Goal: Information Seeking & Learning: Learn about a topic

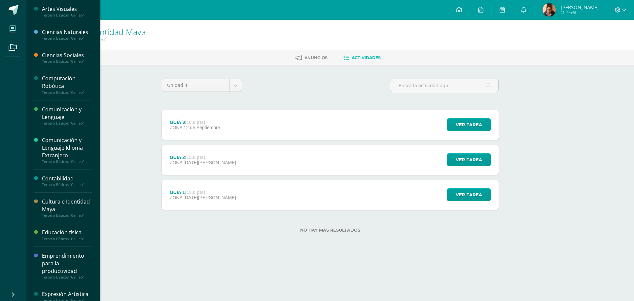
click at [19, 31] on span at bounding box center [12, 28] width 15 height 15
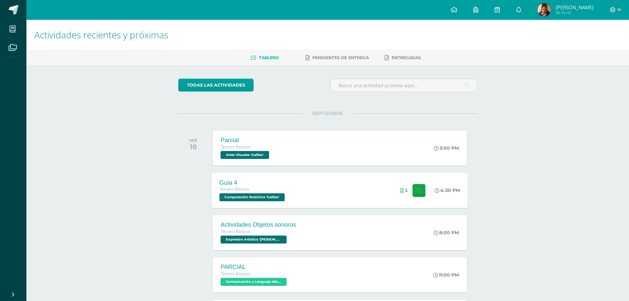
click at [360, 179] on div "Guía 4 Tercero Básicos Computación Robótica 'Galileo' 4:30 PM 1 Guía 4 Computac…" at bounding box center [340, 189] width 257 height 35
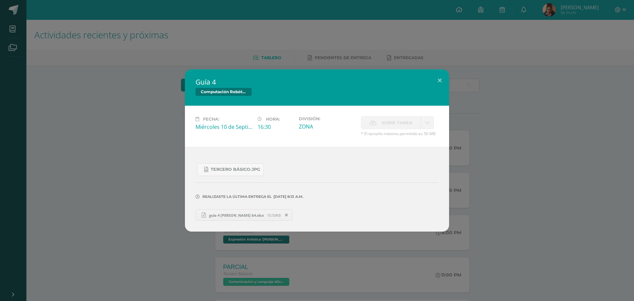
click at [141, 138] on div "Guía 4 Computación Robótica Fecha: Miércoles 10 de Septiembre Hora: 16:30 Divis…" at bounding box center [317, 150] width 629 height 162
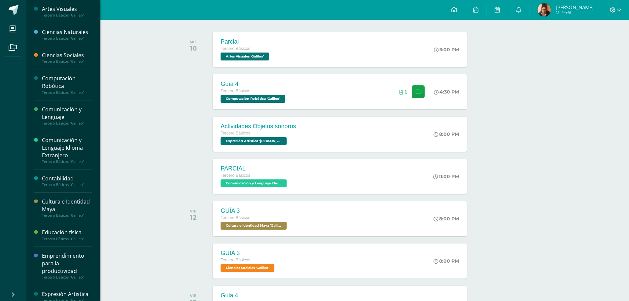
scroll to position [33, 0]
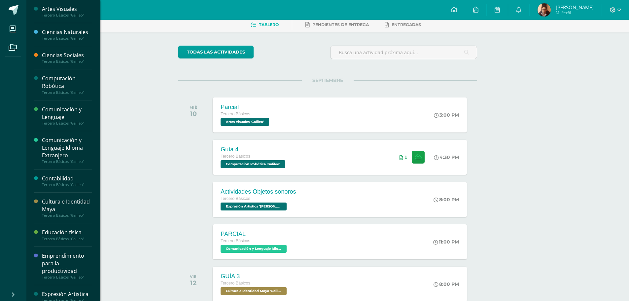
click at [63, 115] on div "Comunicación y Lenguaje" at bounding box center [67, 113] width 50 height 15
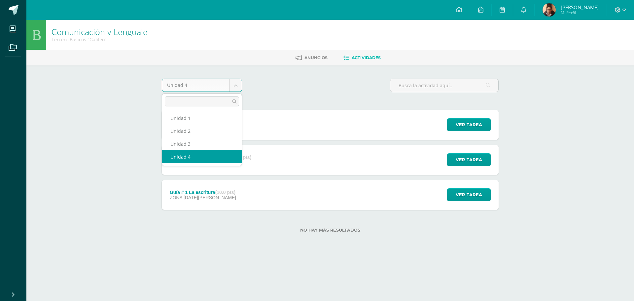
click at [233, 81] on body "Mis cursos Archivos Cerrar panel Artes Visuales Tercero Básicos "Galileo" Cienc…" at bounding box center [317, 127] width 634 height 254
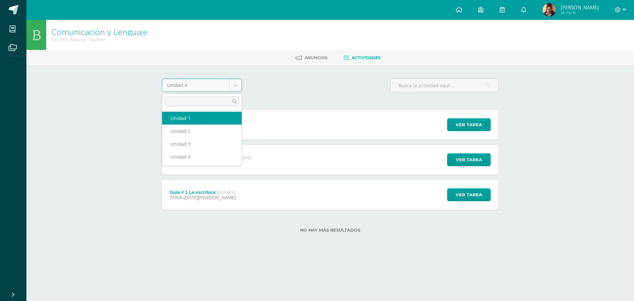
select select "Unidad 1"
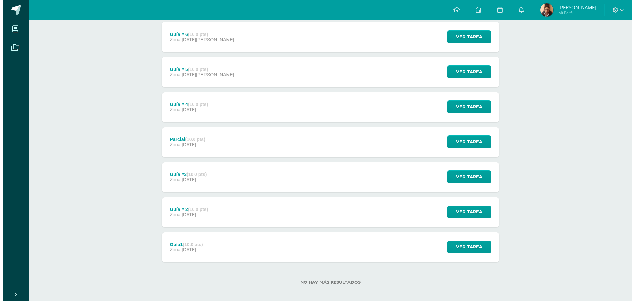
scroll to position [128, 0]
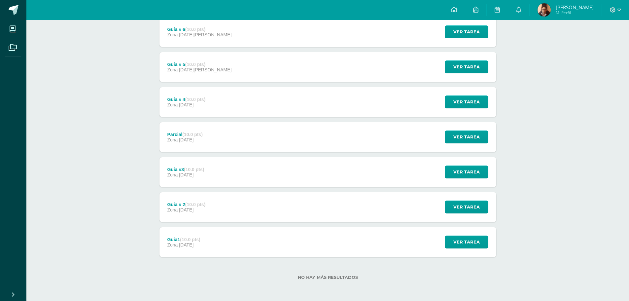
click at [201, 236] on div "Guía1 (10.0 pts) Zona [DATE]" at bounding box center [184, 242] width 49 height 30
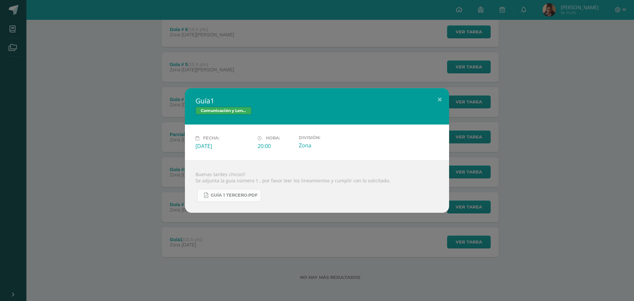
click at [222, 199] on link "guía 1 tercero.pdf" at bounding box center [229, 195] width 64 height 13
click at [169, 108] on div "Guía1 Comunicación y Lenguaje Fecha: Viernes 24 de Enero Hora: 20:00 División: …" at bounding box center [317, 150] width 629 height 124
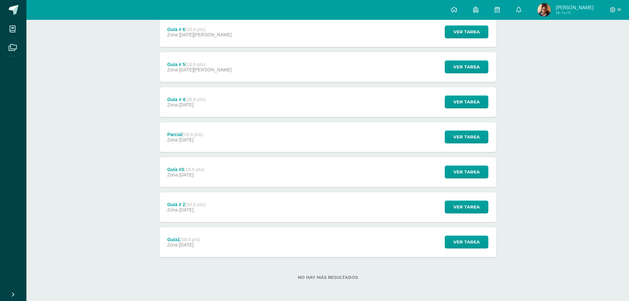
click at [190, 197] on div "Guía # 2 (10.0 pts) Zona 07 de Febrero" at bounding box center [187, 207] width 54 height 30
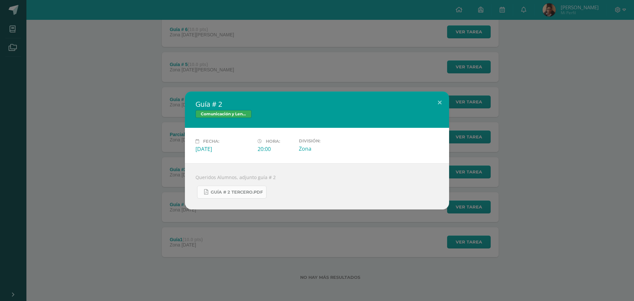
click at [220, 191] on span "guía # 2 tercero.pdf" at bounding box center [237, 192] width 52 height 5
click at [120, 64] on div "Guía # 2 Comunicación y Lenguaje Fecha: Viernes 07 de Febrero Hora: 20:00 Divis…" at bounding box center [317, 150] width 634 height 301
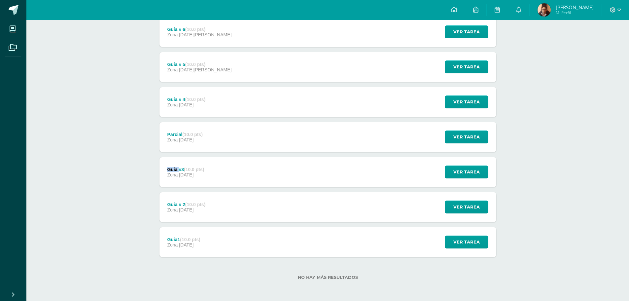
click at [172, 170] on div "Guía #3 (10.0 pts)" at bounding box center [185, 169] width 37 height 5
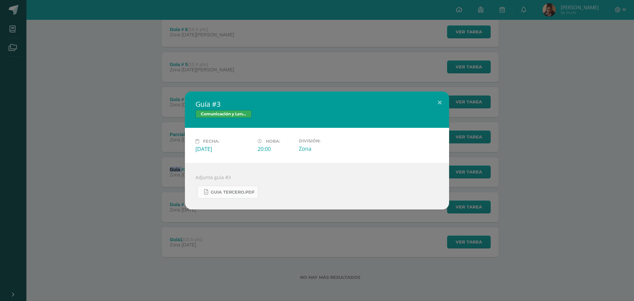
click at [222, 187] on link "guia tercero.pdf" at bounding box center [227, 192] width 61 height 13
click at [131, 100] on div "Guía #3 Comunicación y Lenguaje Fecha: Domingo 16 de Febrero Hora: 20:00 Divisi…" at bounding box center [317, 151] width 629 height 118
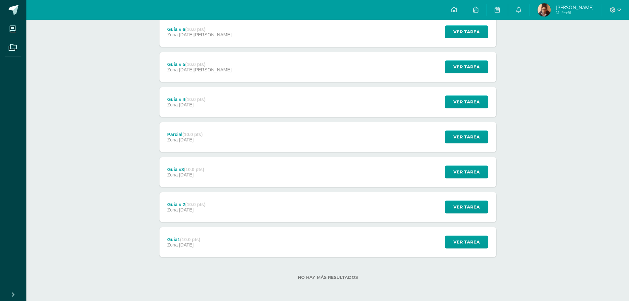
drag, startPoint x: 206, startPoint y: 141, endPoint x: 207, endPoint y: 116, distance: 25.1
click at [207, 116] on div "Evaluaciones de la primera Unidad (30.0 pts) Examen 27 de Marzo Ver tarea Evalu…" at bounding box center [328, 119] width 337 height 275
click at [207, 116] on div "Guía # 4 (10.0 pts) Zona 23 de Febrero" at bounding box center [187, 102] width 54 height 30
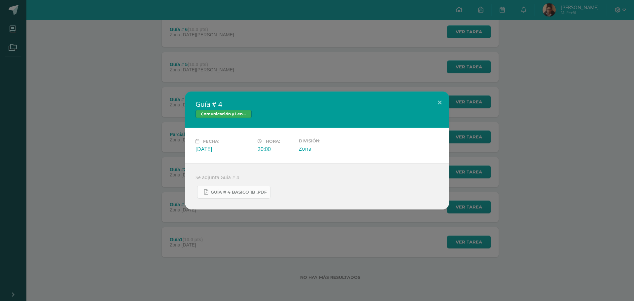
click at [210, 192] on link "Guía # 4 basico 1b .pdf" at bounding box center [233, 192] width 73 height 13
click at [111, 139] on div "Guía # 4 Comunicación y Lenguaje Fecha: Domingo 23 de Febrero Hora: 20:00 Divis…" at bounding box center [317, 151] width 629 height 118
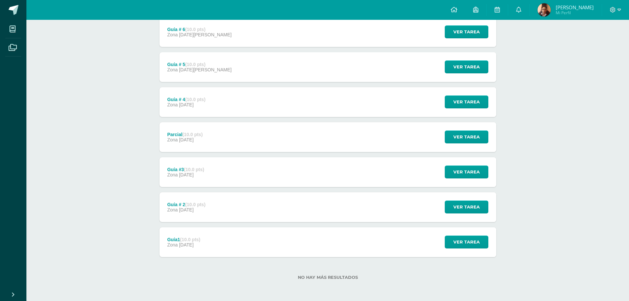
click at [200, 63] on strong "(10.0 pts)" at bounding box center [195, 64] width 20 height 5
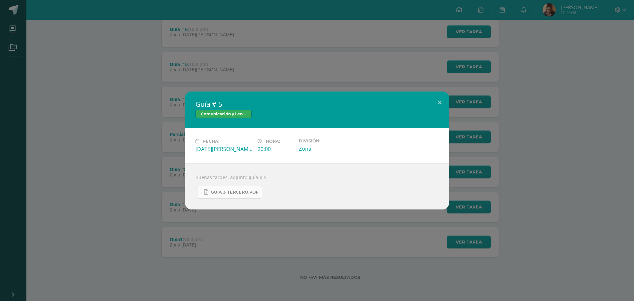
click at [216, 188] on link "guía 3 tercero.pdf" at bounding box center [229, 192] width 65 height 13
click at [156, 110] on div "Guía # 5 Comunicación y Lenguaje Fecha: Viernes 07 de Marzo Hora: 20:00 Divisió…" at bounding box center [317, 151] width 629 height 118
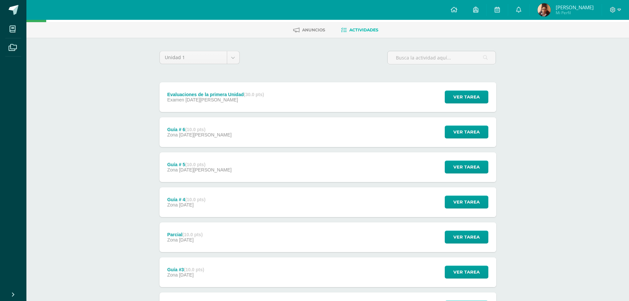
scroll to position [0, 0]
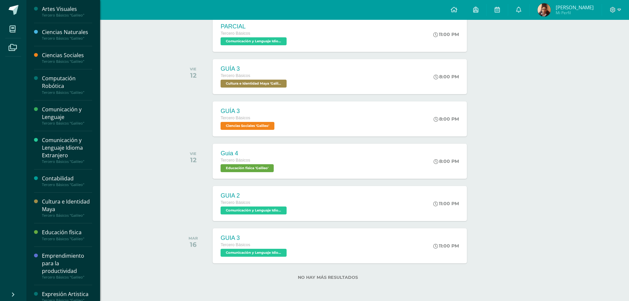
click at [64, 208] on div "Cultura e Identidad Maya" at bounding box center [67, 205] width 50 height 15
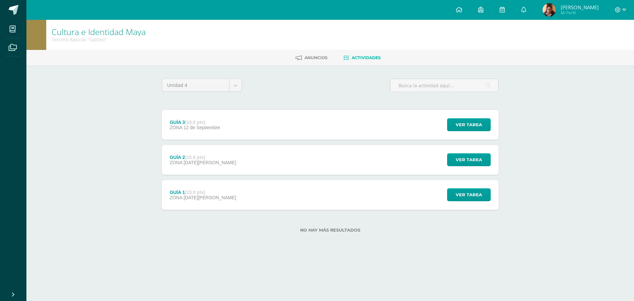
click at [206, 172] on div "GUÍA 2 (15.0 pts) ZONA [DATE][PERSON_NAME]" at bounding box center [203, 160] width 82 height 30
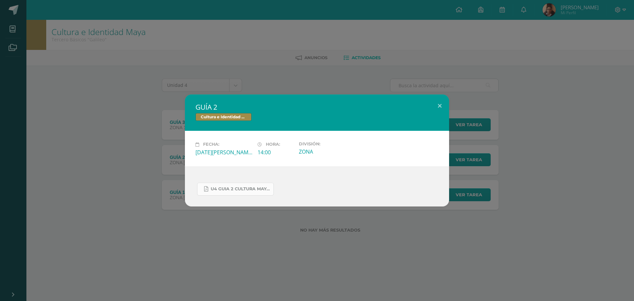
click at [220, 186] on link "U4 GUIA 2 CULTURA MAYA BÁSICOS.pdf" at bounding box center [235, 189] width 77 height 13
click at [85, 99] on div "GUÍA 2 Cultura e Identidad Maya Fecha: [DATE][PERSON_NAME] Hora: 14:00 División…" at bounding box center [317, 150] width 629 height 112
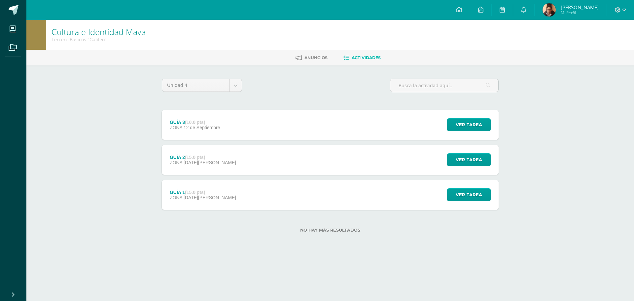
click at [105, 120] on div "Cultura e Identidad [PERSON_NAME] Básicos "Galileo" [GEOGRAPHIC_DATA] Actividad…" at bounding box center [330, 137] width 608 height 234
click at [10, 9] on span at bounding box center [14, 10] width 10 height 10
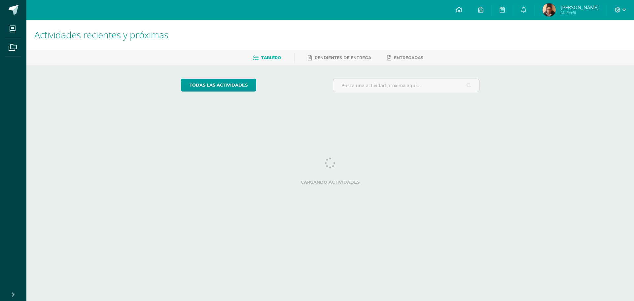
click at [457, 14] on link at bounding box center [459, 10] width 22 height 20
